Goal: Task Accomplishment & Management: Use online tool/utility

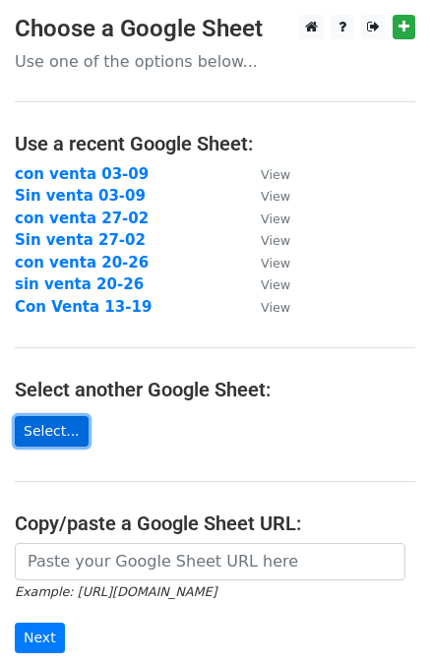
click at [58, 445] on link "Select..." at bounding box center [52, 431] width 74 height 31
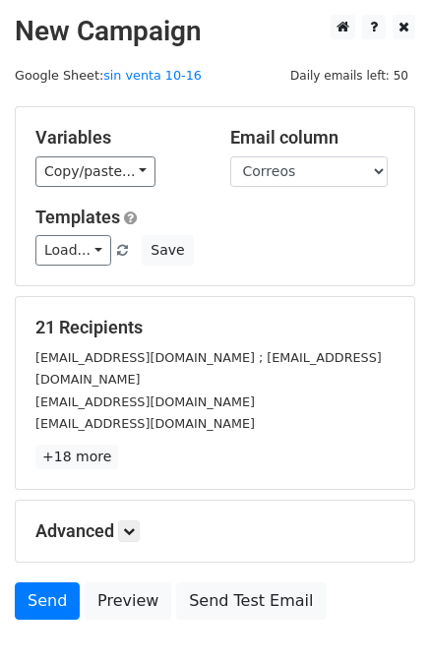
click at [97, 191] on div "Variables Copy/paste... {{Correos}} {{Nombre}} {{Parrafo 1}} Email column Corre…" at bounding box center [215, 196] width 399 height 178
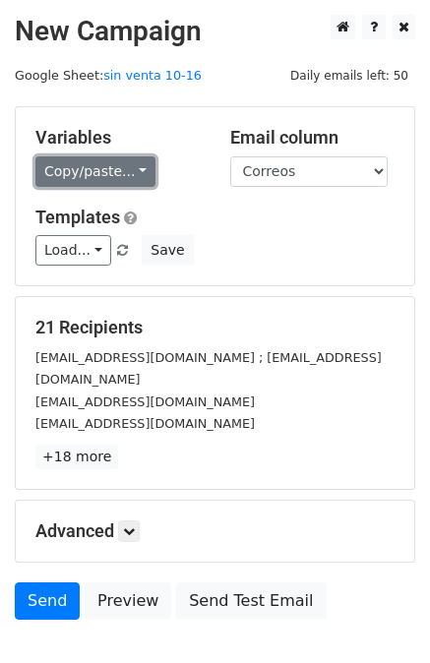
click at [96, 181] on link "Copy/paste..." at bounding box center [95, 171] width 120 height 31
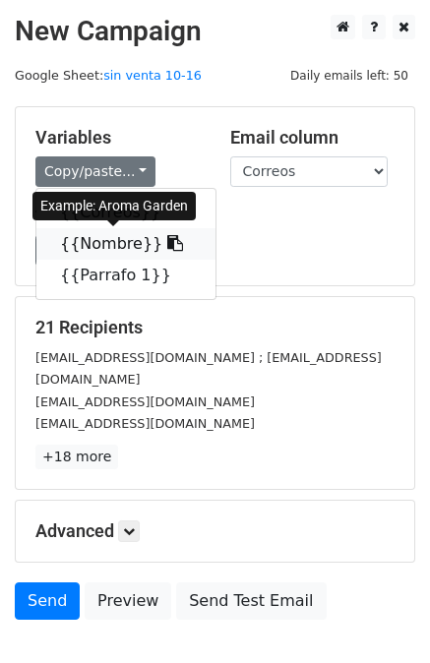
click at [73, 246] on link "{{Nombre}}" at bounding box center [125, 243] width 179 height 31
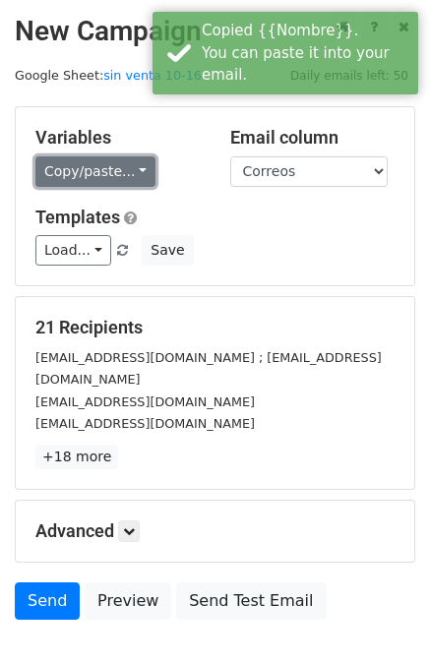
click at [92, 170] on link "Copy/paste..." at bounding box center [95, 171] width 120 height 31
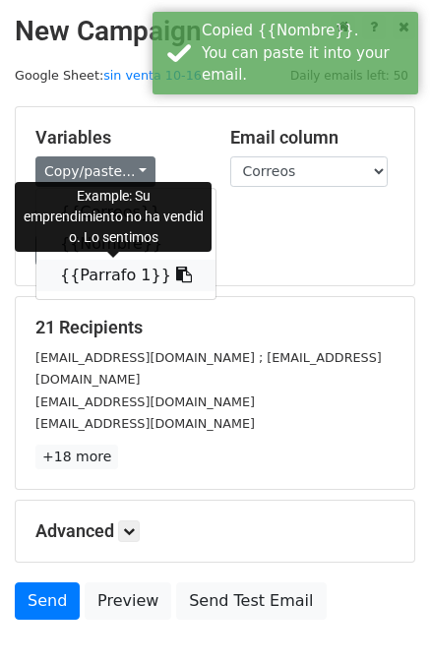
click at [79, 277] on link "{{Parrafo 1}}" at bounding box center [125, 275] width 179 height 31
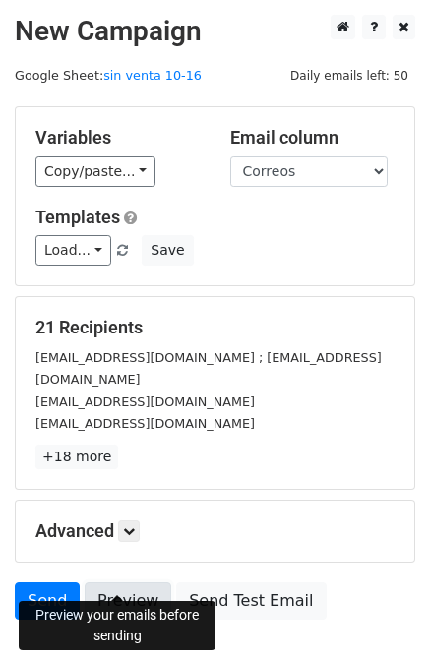
click at [134, 583] on link "Preview" at bounding box center [128, 601] width 87 height 37
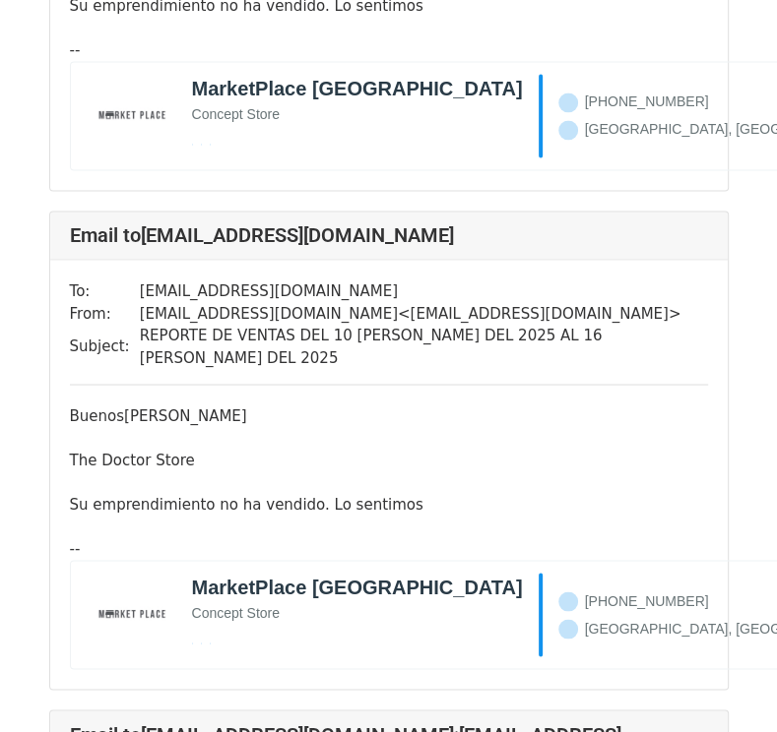
scroll to position [9527, 0]
